Goal: Task Accomplishment & Management: Complete application form

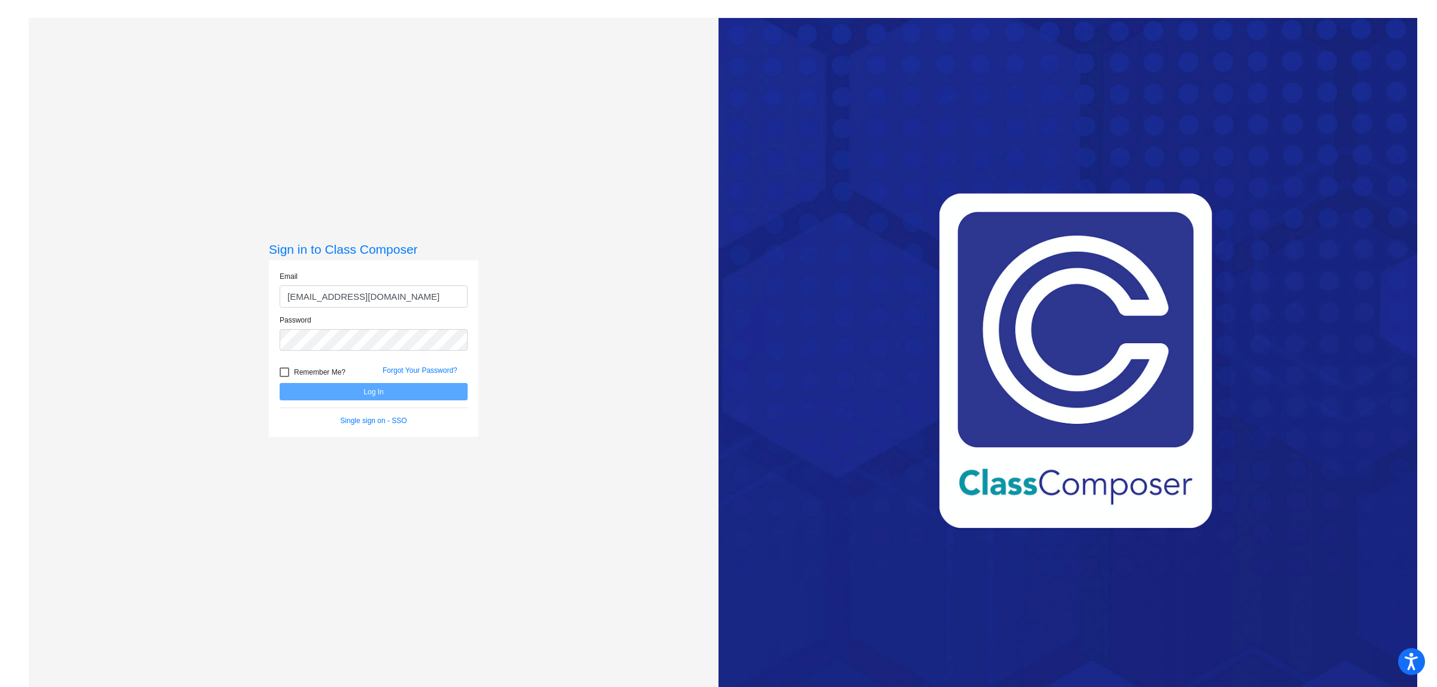
type input "[EMAIL_ADDRESS][DOMAIN_NAME]"
click at [366, 389] on button "Log In" at bounding box center [374, 391] width 188 height 17
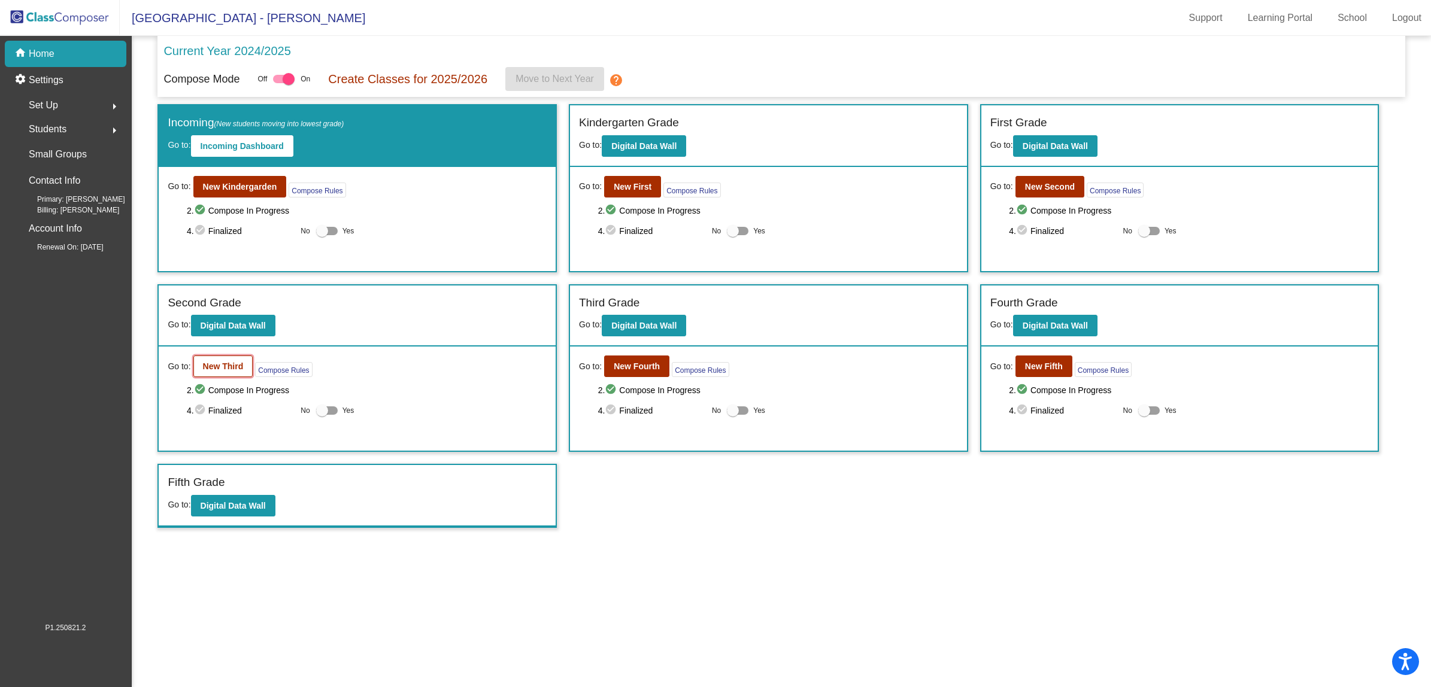
click at [217, 366] on b "New Third" at bounding box center [223, 367] width 41 height 10
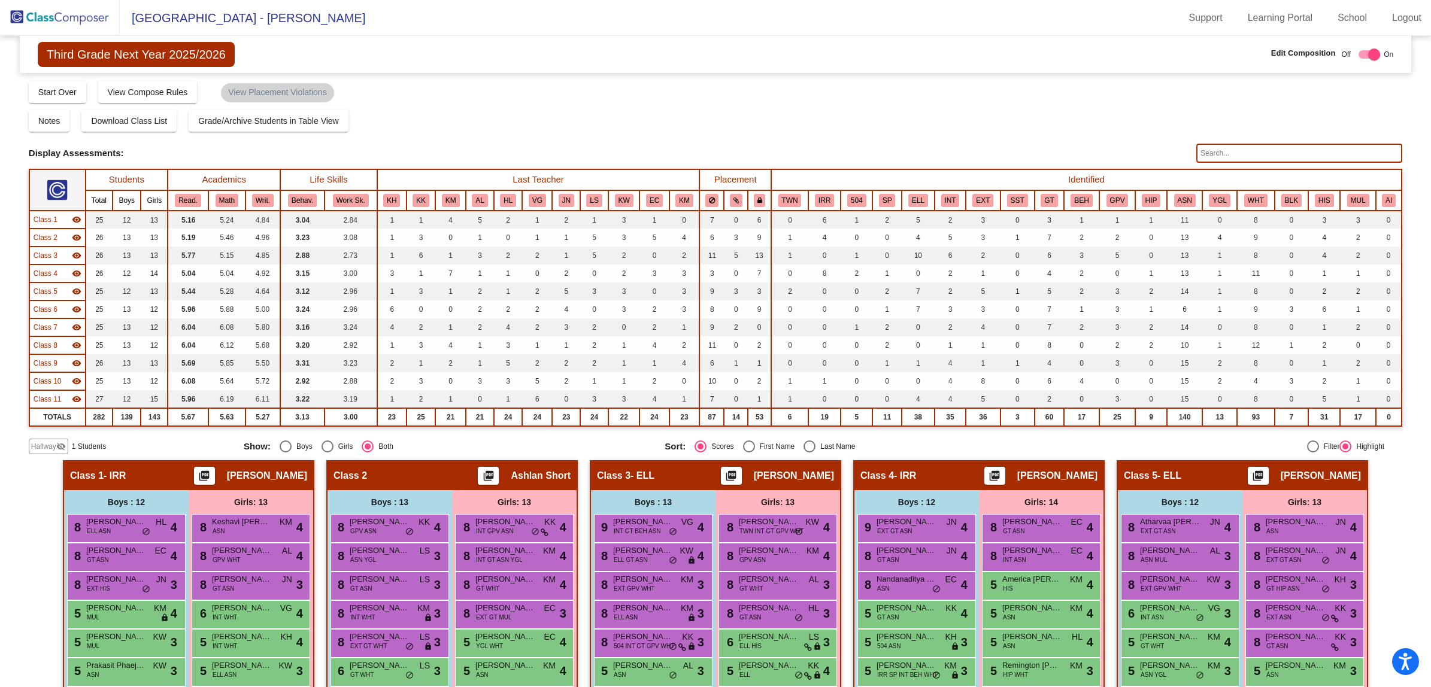
click at [40, 444] on span "Hallway" at bounding box center [43, 446] width 25 height 11
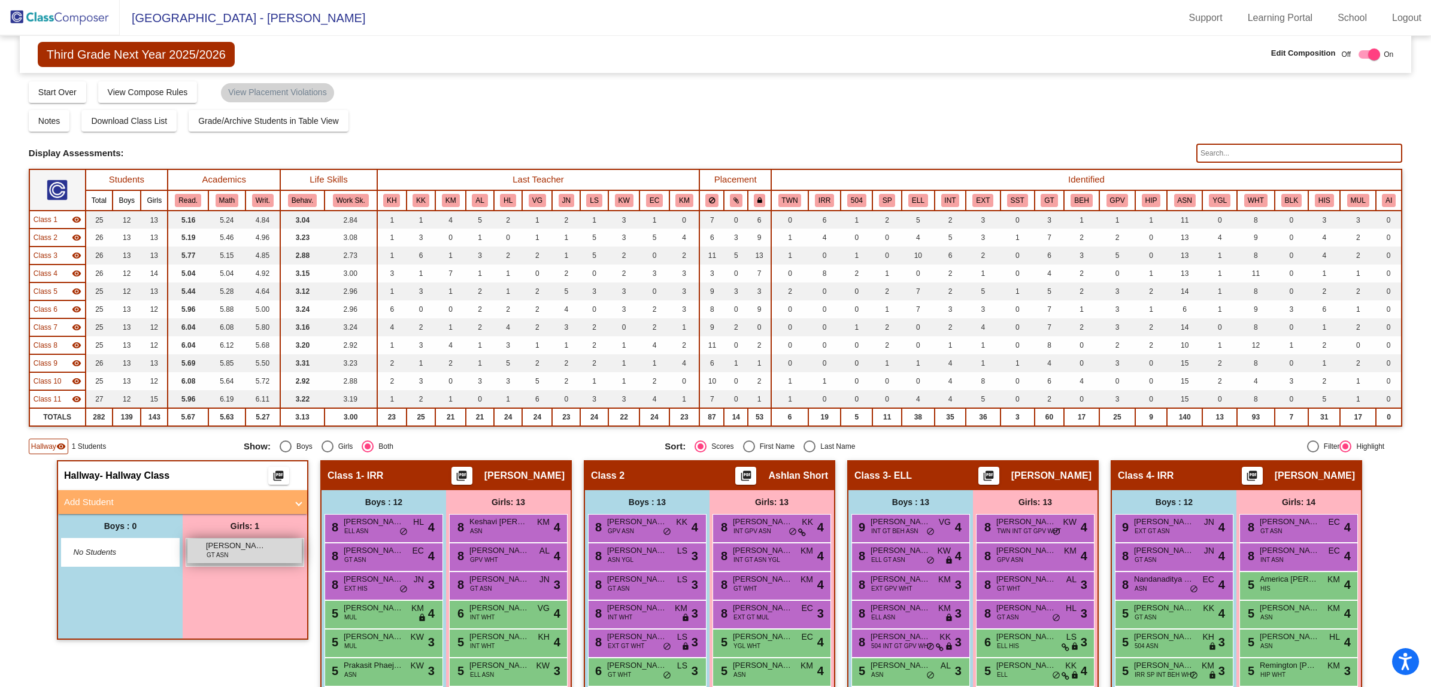
click at [244, 549] on span "[PERSON_NAME]" at bounding box center [236, 546] width 60 height 12
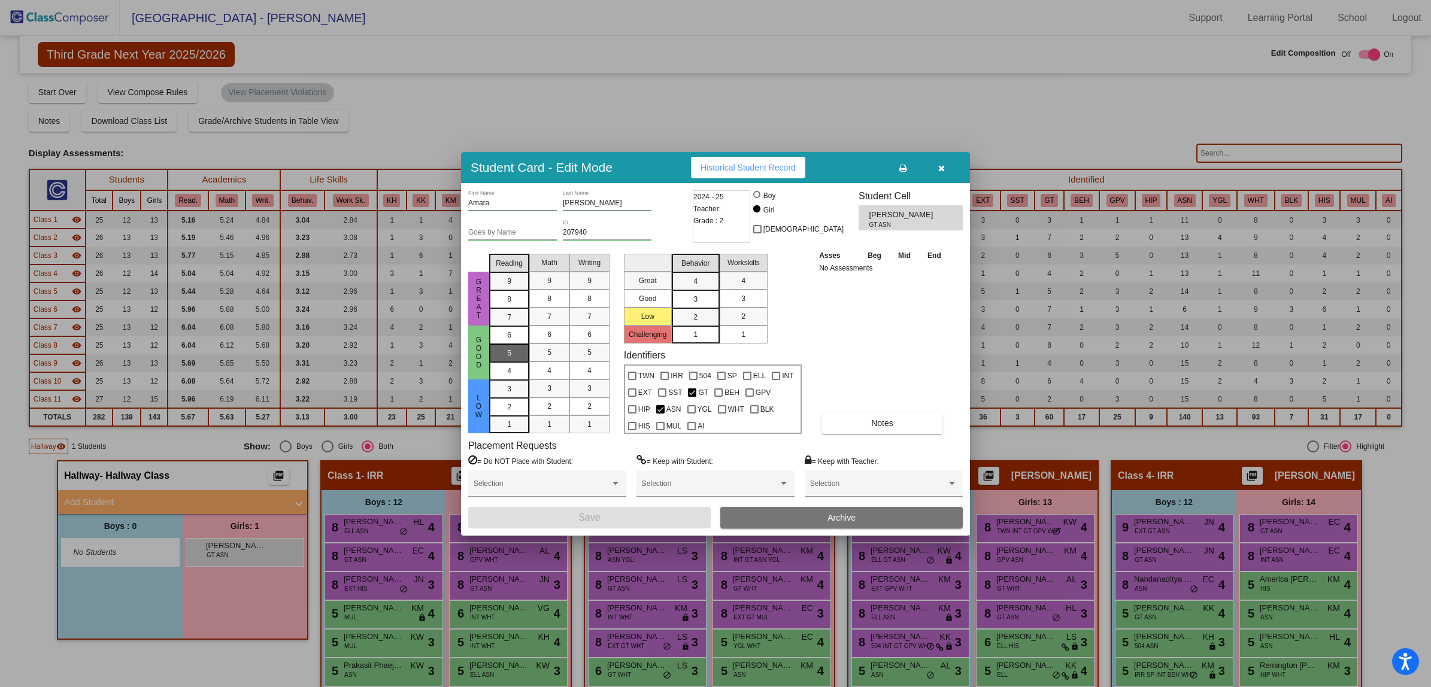
click at [508, 341] on span "5" at bounding box center [509, 335] width 4 height 11
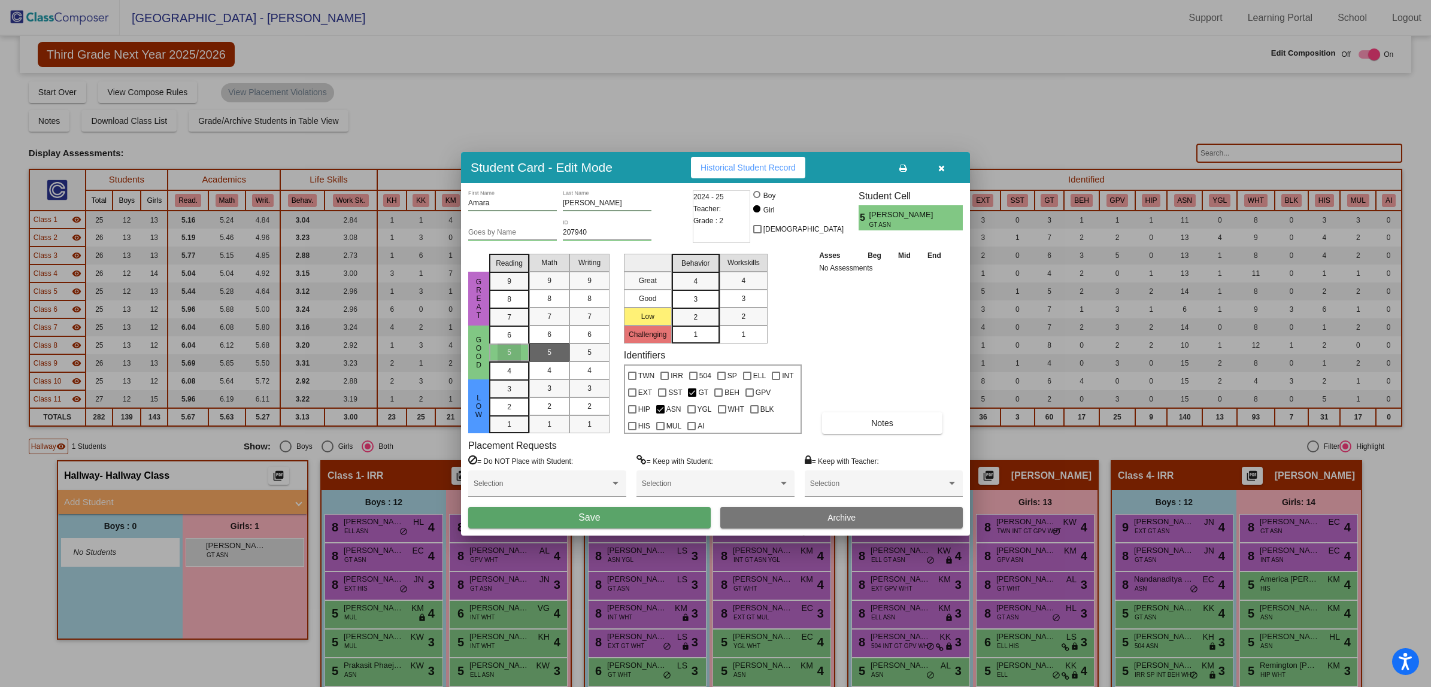
click at [554, 348] on div "5" at bounding box center [548, 353] width 23 height 18
drag, startPoint x: 578, startPoint y: 351, endPoint x: 654, endPoint y: 336, distance: 77.4
click at [581, 350] on div "5" at bounding box center [589, 353] width 23 height 18
drag, startPoint x: 694, startPoint y: 296, endPoint x: 803, endPoint y: 299, distance: 108.4
click at [697, 287] on span "3" at bounding box center [695, 281] width 4 height 11
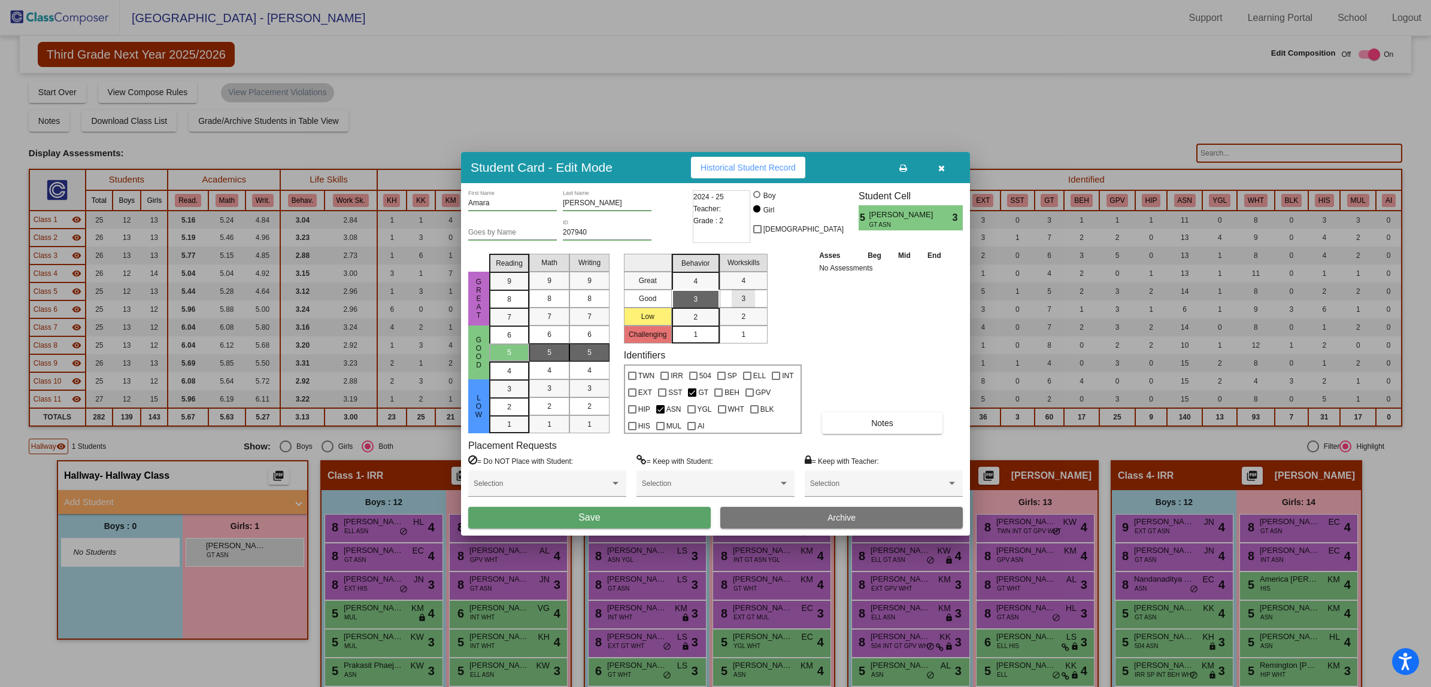
click at [744, 296] on span "3" at bounding box center [743, 298] width 4 height 11
click at [560, 517] on button "Save" at bounding box center [589, 518] width 242 height 22
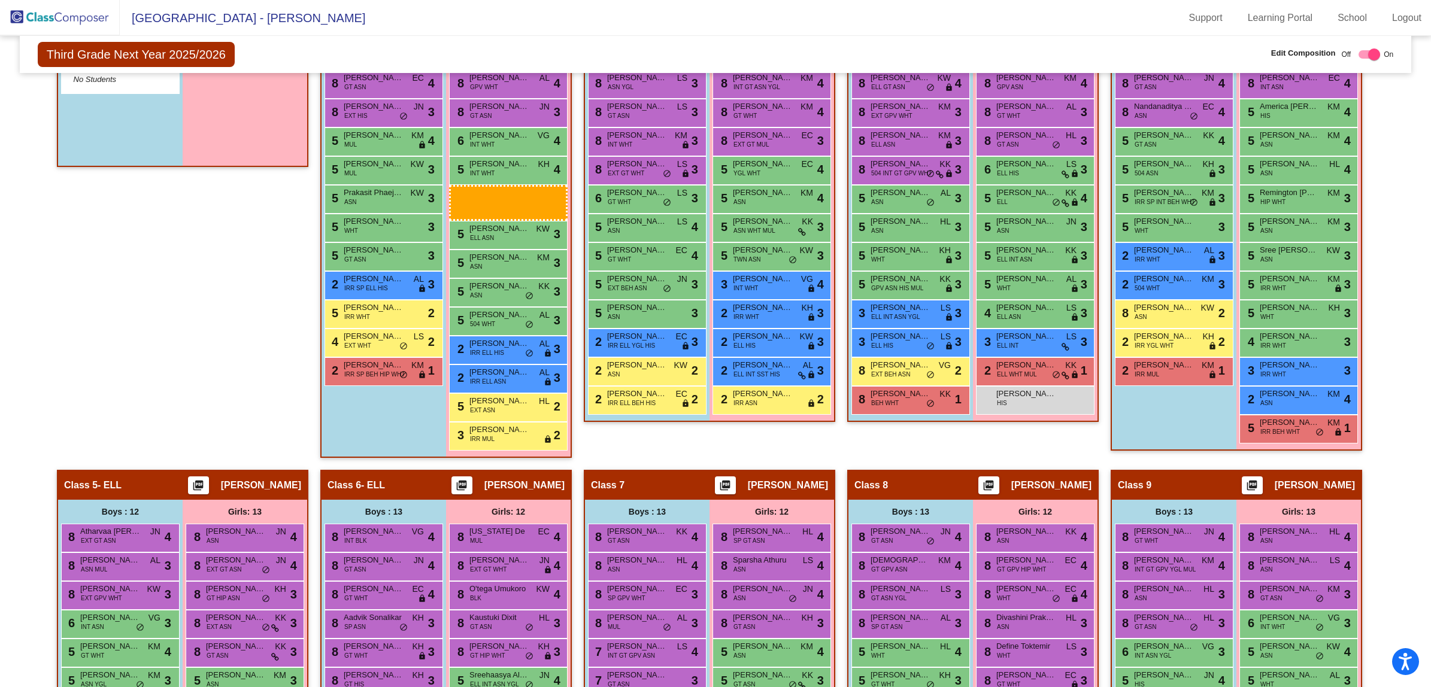
scroll to position [473, 0]
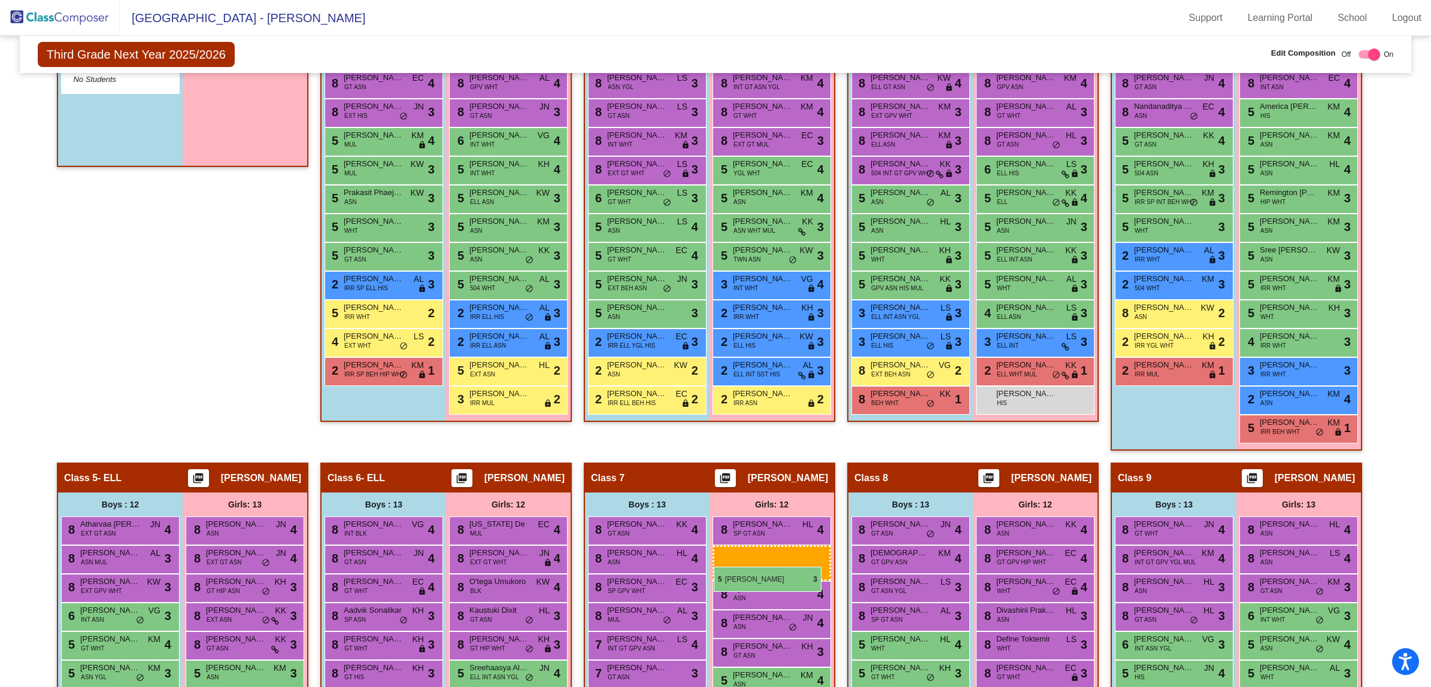
drag, startPoint x: 218, startPoint y: 247, endPoint x: 713, endPoint y: 567, distance: 589.5
